Goal: Use online tool/utility: Utilize a website feature to perform a specific function

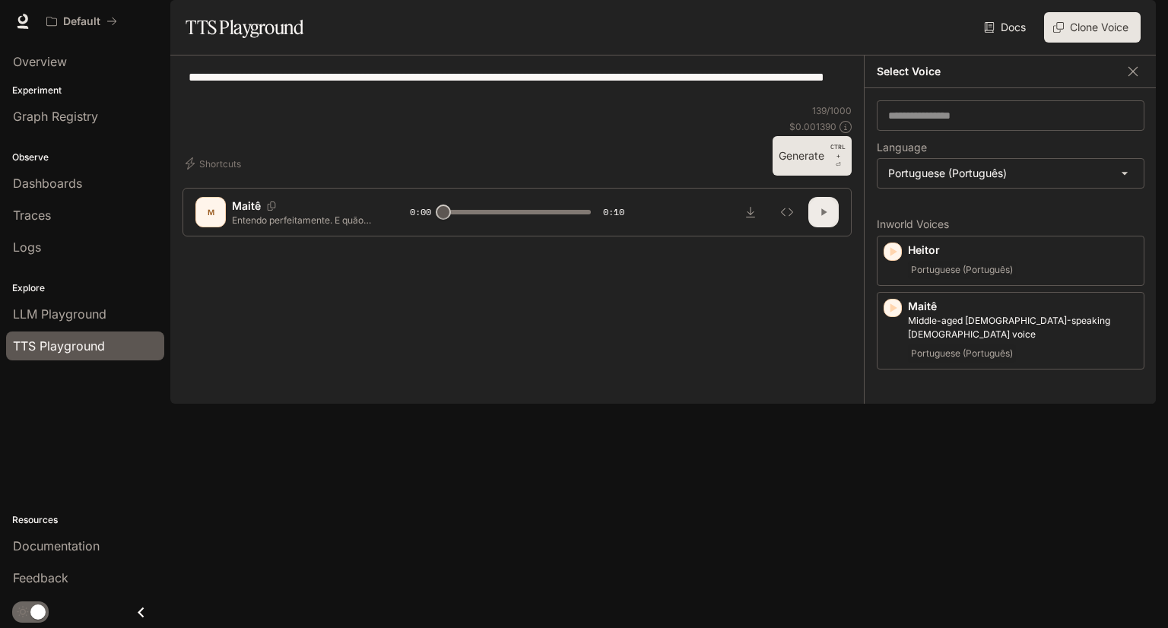
click at [814, 227] on button "button" at bounding box center [823, 212] width 30 height 30
click at [949, 279] on span "Portuguese (Português)" at bounding box center [962, 270] width 108 height 18
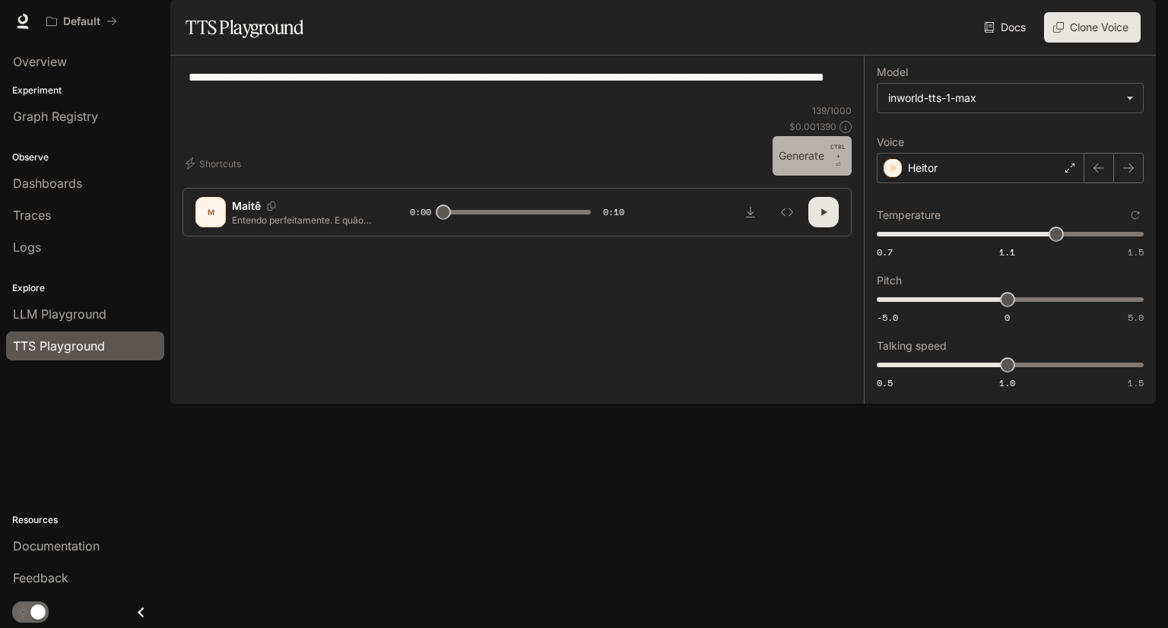
click at [816, 176] on button "Generate CTRL + ⏎" at bounding box center [811, 156] width 79 height 40
click at [1004, 183] on div "Heitor" at bounding box center [981, 168] width 208 height 30
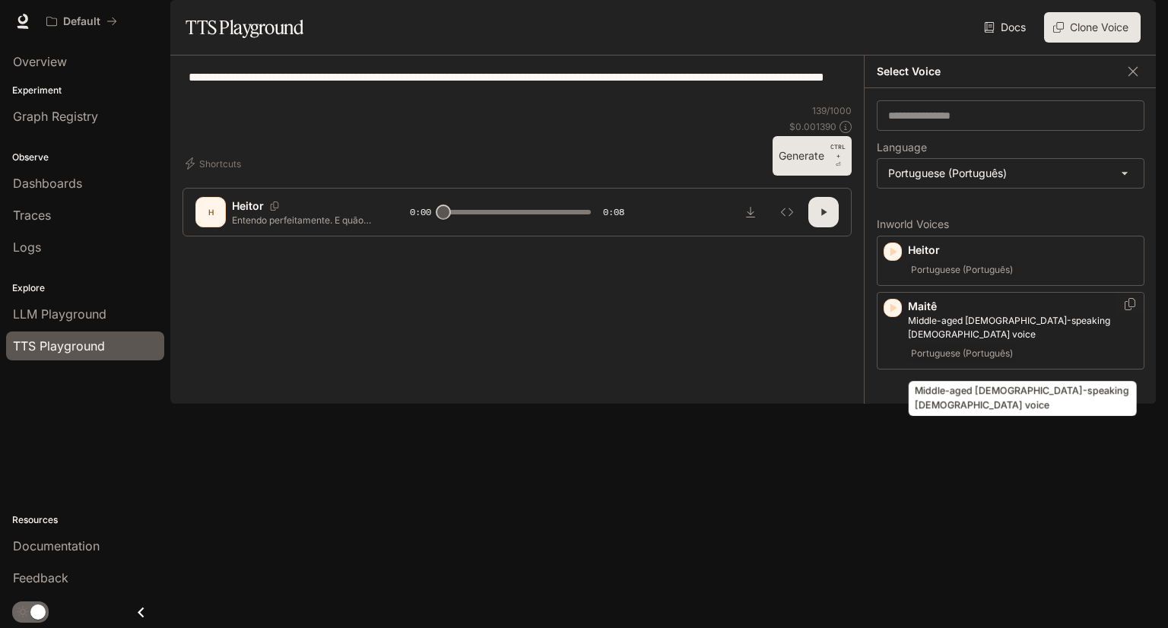
click at [950, 341] on p "Middle-aged [DEMOGRAPHIC_DATA]-speaking [DEMOGRAPHIC_DATA] voice" at bounding box center [1023, 327] width 230 height 27
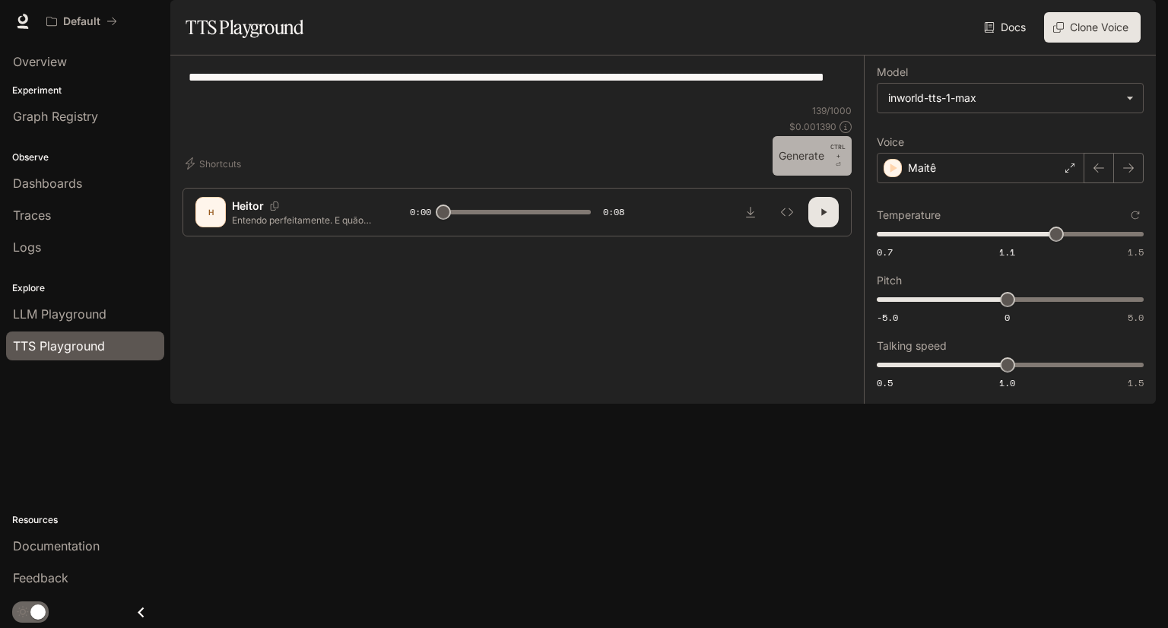
click at [834, 160] on p "CTRL +" at bounding box center [837, 151] width 15 height 18
type input "*"
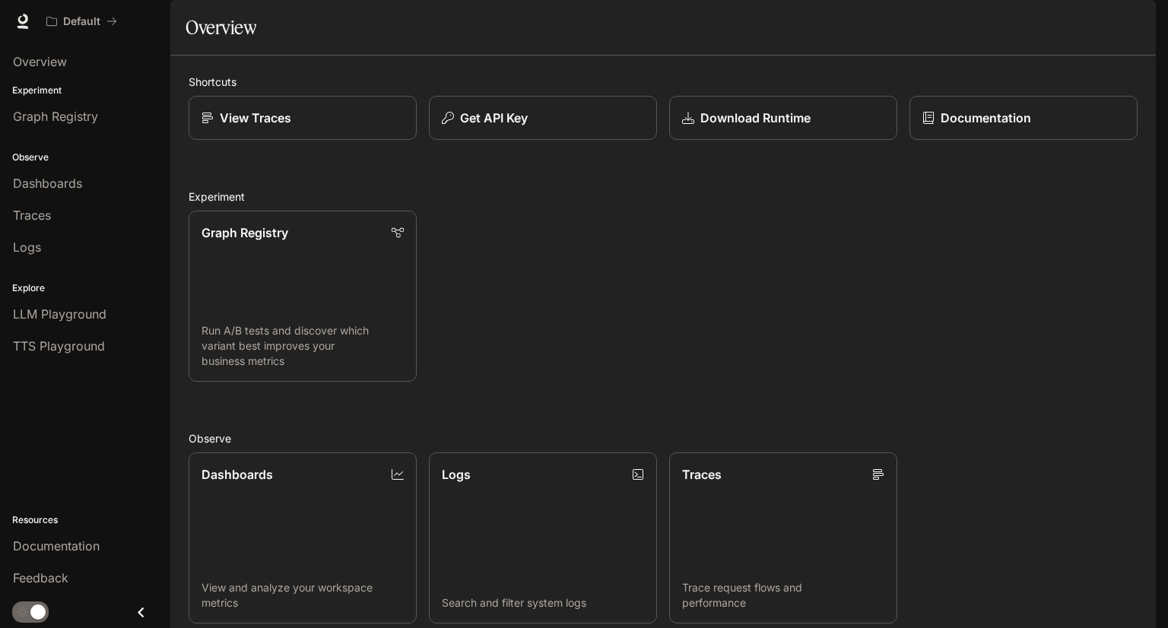
scroll to position [50, 0]
